Goal: Task Accomplishment & Management: Complete application form

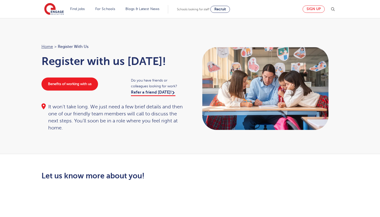
click at [317, 7] on link "Sign up" at bounding box center [314, 9] width 22 height 7
click at [318, 11] on link "Sign up" at bounding box center [314, 9] width 22 height 7
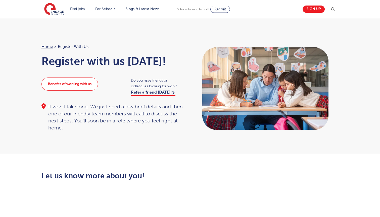
click at [63, 86] on link "Benefits of working with us" at bounding box center [69, 84] width 57 height 13
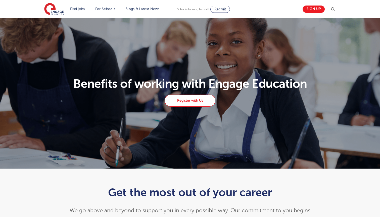
click at [182, 102] on link "Register with Us" at bounding box center [190, 101] width 51 height 12
